Goal: Transaction & Acquisition: Purchase product/service

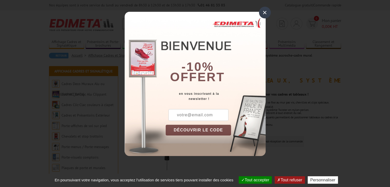
click at [263, 13] on div "×" at bounding box center [265, 13] width 12 height 12
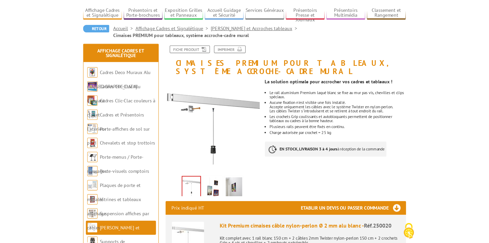
scroll to position [34, 0]
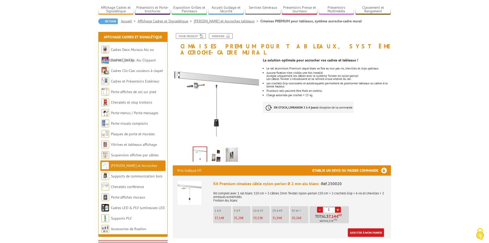
drag, startPoint x: 408, startPoint y: 132, endPoint x: 408, endPoint y: 103, distance: 29.3
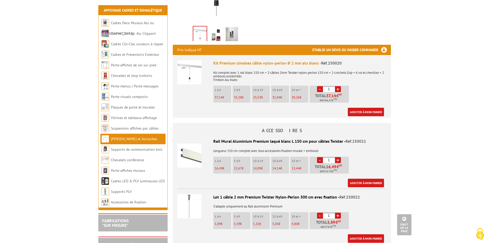
scroll to position [156, 0]
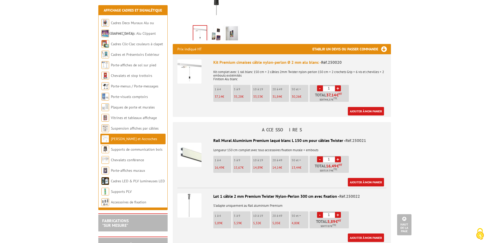
click at [338, 85] on link "+" at bounding box center [338, 88] width 6 height 6
click at [387, 44] on h3 "Etablir un devis ou passer commande" at bounding box center [351, 49] width 79 height 10
click at [383, 44] on h3 "Etablir un devis ou passer commande" at bounding box center [351, 49] width 79 height 10
click at [343, 44] on h3 "Etablir un devis ou passer commande" at bounding box center [351, 49] width 79 height 10
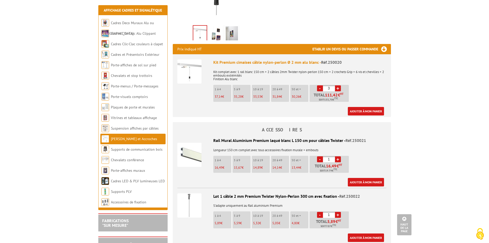
click at [320, 85] on link "-" at bounding box center [320, 88] width 6 height 6
type input "1"
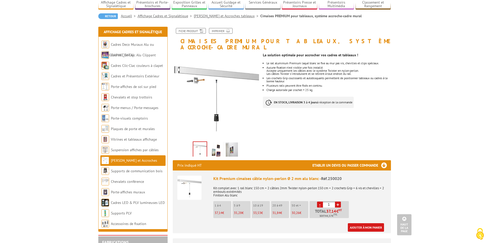
scroll to position [37, 0]
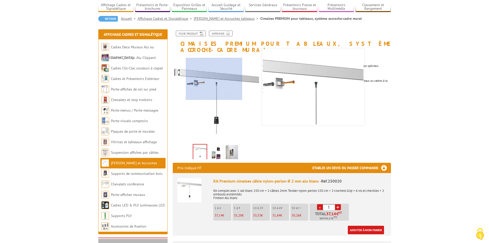
click at [317, 187] on link "-" at bounding box center [320, 207] width 6 height 6
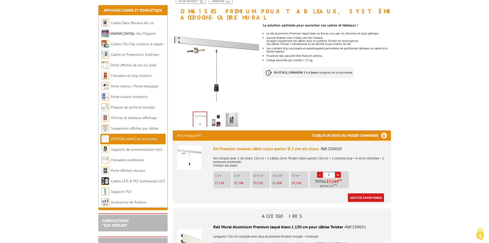
scroll to position [70, 0]
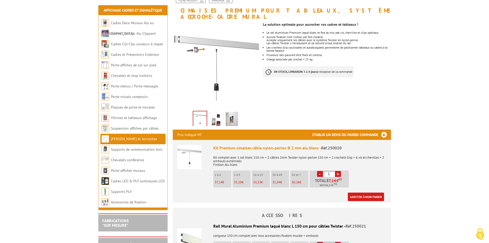
click at [235, 180] on span "35,28" at bounding box center [238, 182] width 8 height 4
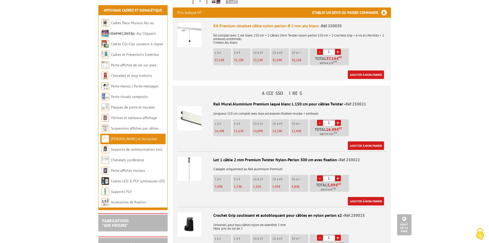
scroll to position [191, 0]
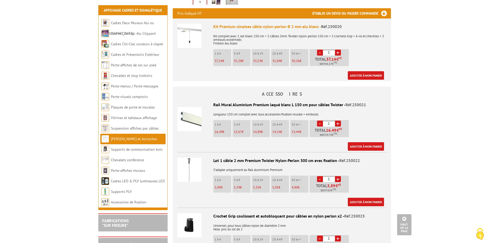
drag, startPoint x: 0, startPoint y: 180, endPoint x: -4, endPoint y: 179, distance: 4.2
click at [0, 179] on html "Nos équipes sont à votre service du lundi au vendredi de 8h30 à 12h30 et de 13h…" at bounding box center [244, 191] width 489 height 764
